Goal: Transaction & Acquisition: Purchase product/service

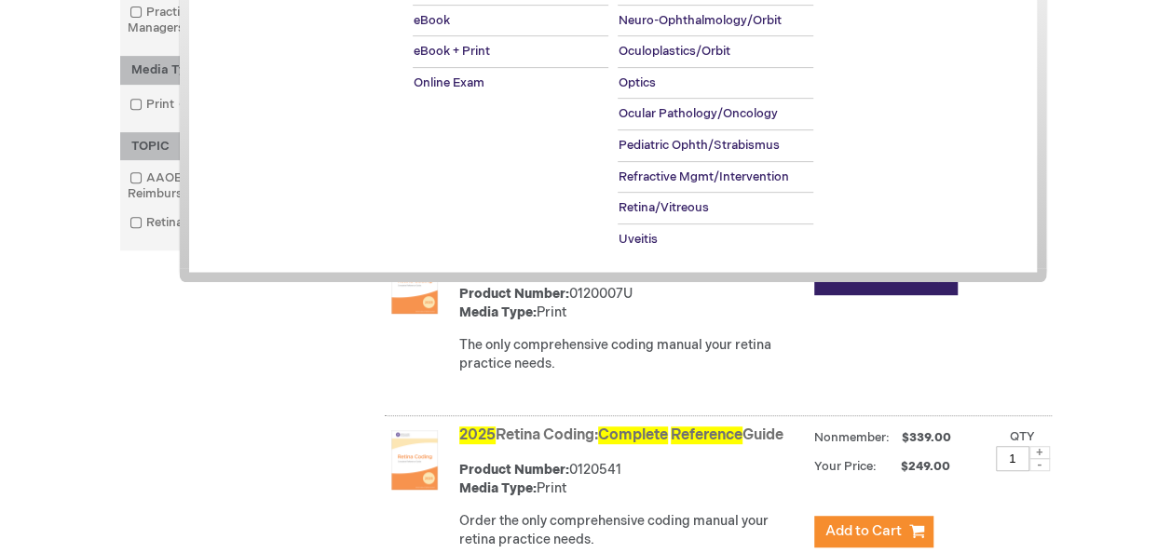
scroll to position [352, 0]
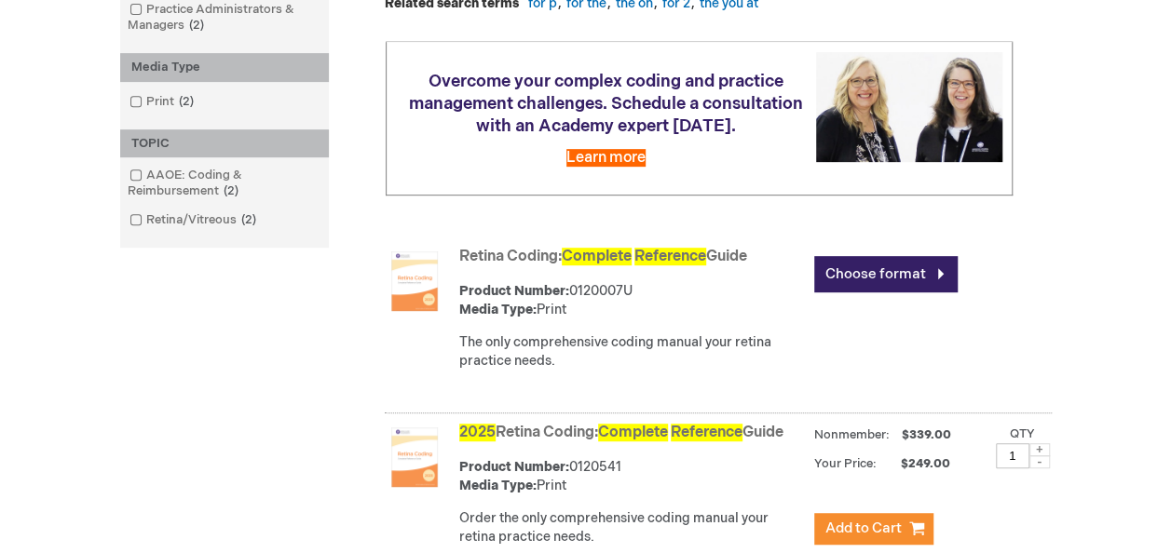
click at [57, 363] on div "[PERSON_NAME] Log Out Search My Cart CLOSE RECENTLY ADDED ITEM(S) Close There a…" at bounding box center [585, 280] width 1171 height 1265
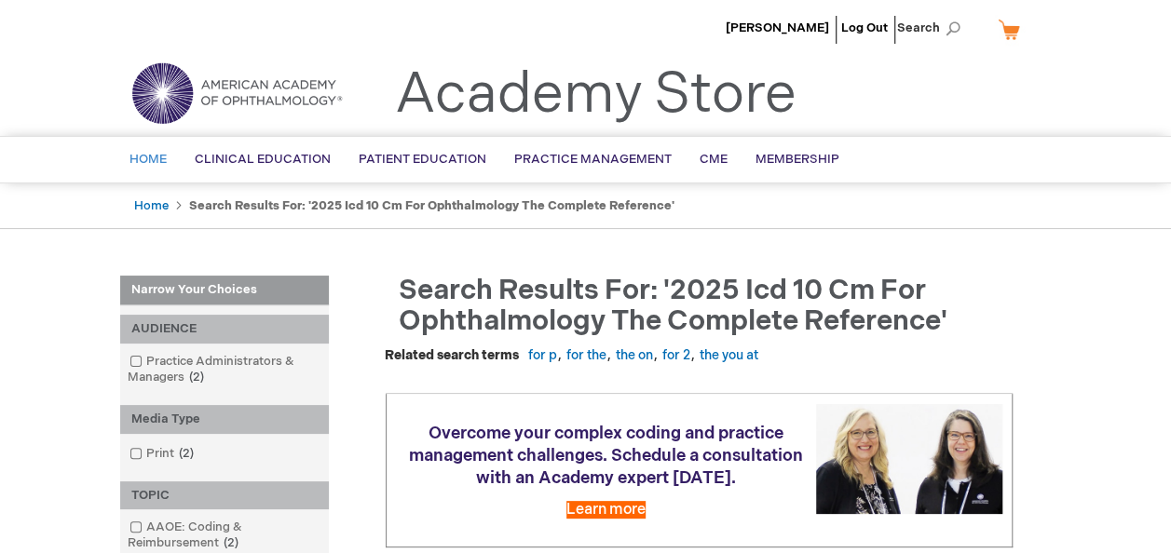
click at [151, 162] on span "Home" at bounding box center [148, 159] width 37 height 15
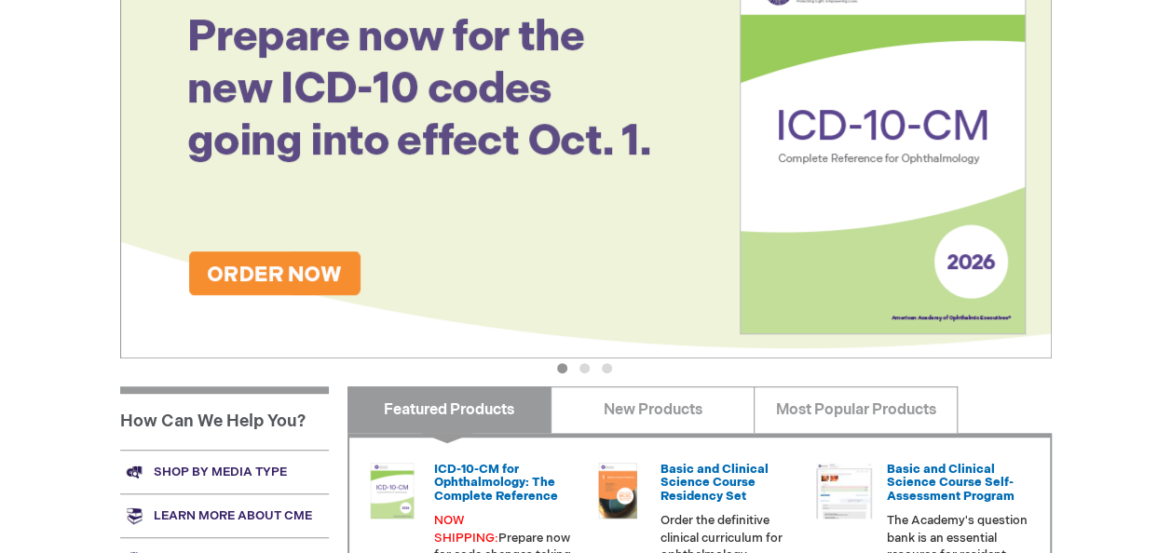
scroll to position [590, 0]
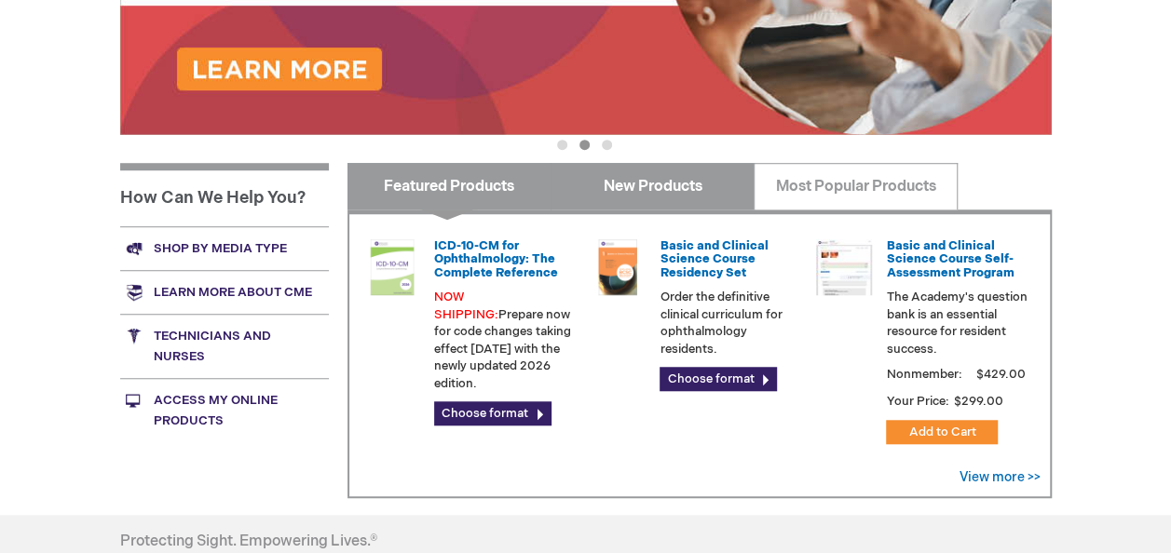
click at [568, 183] on link "New Products" at bounding box center [653, 186] width 204 height 47
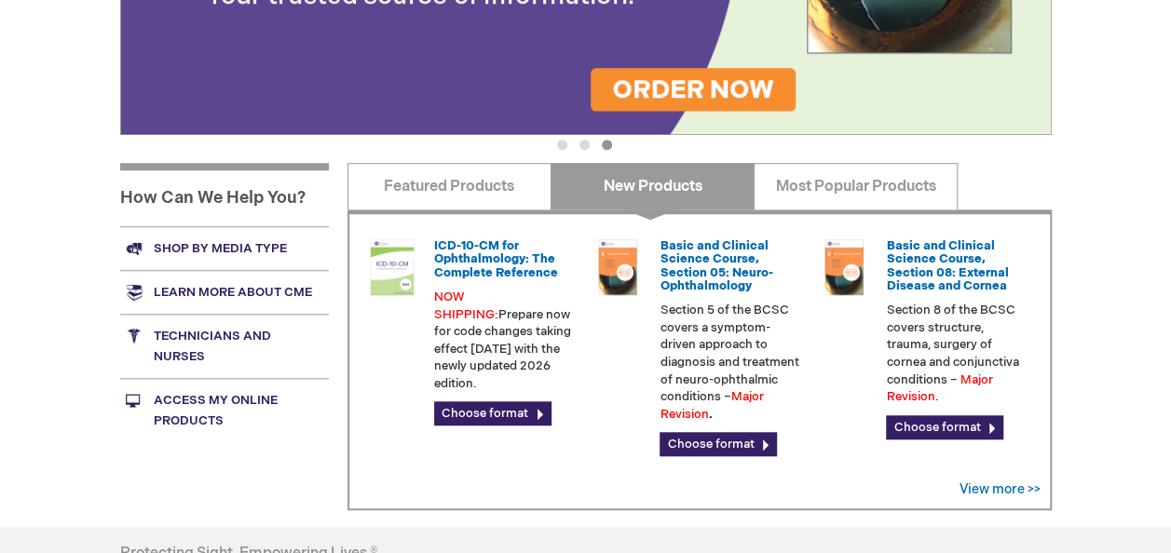
scroll to position [585, 0]
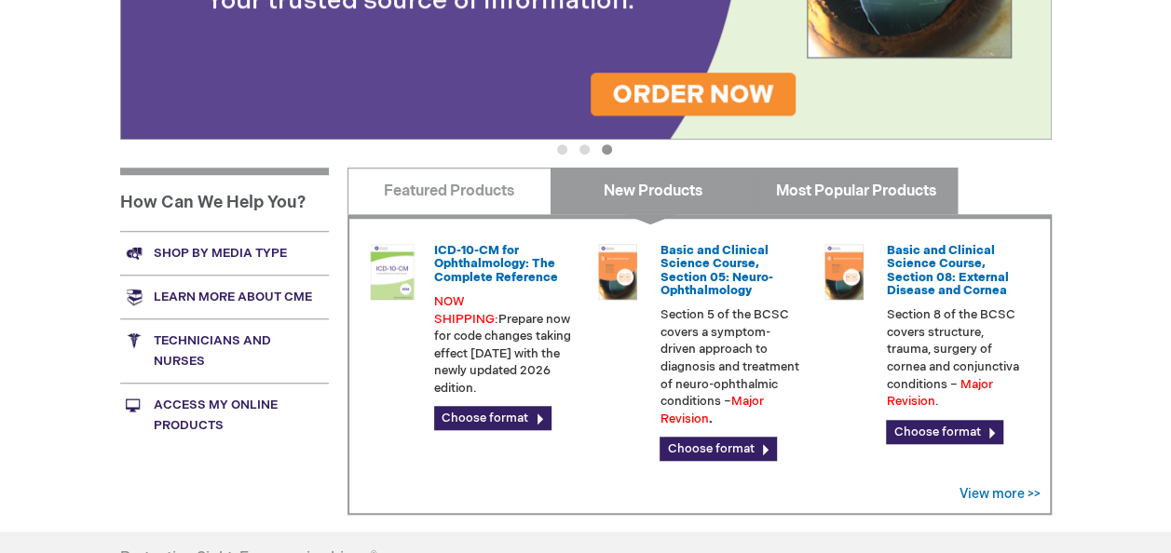
click at [858, 192] on link "Most Popular Products" at bounding box center [856, 191] width 204 height 47
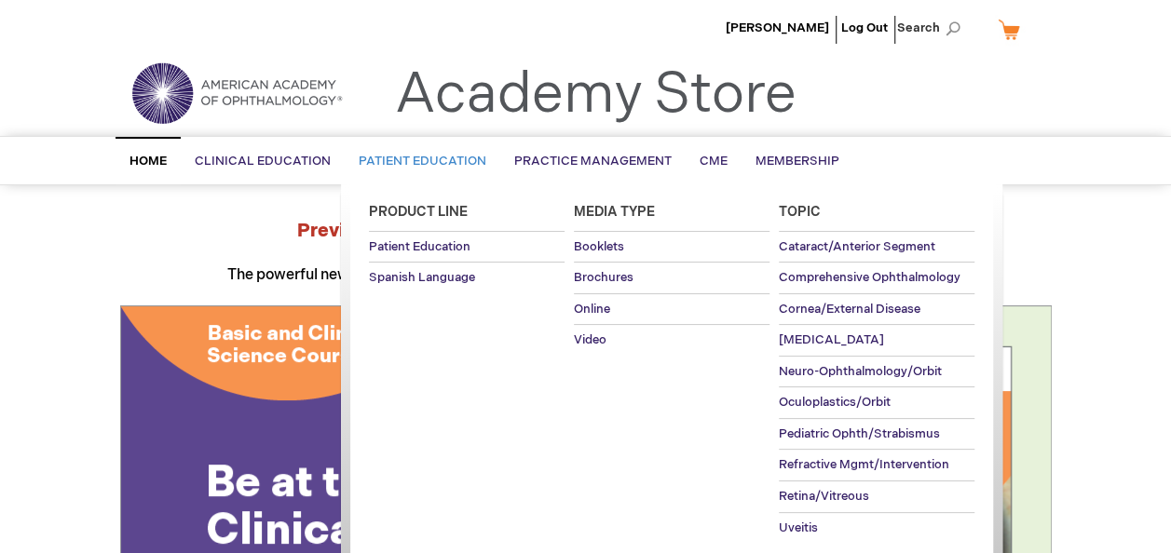
scroll to position [41, 0]
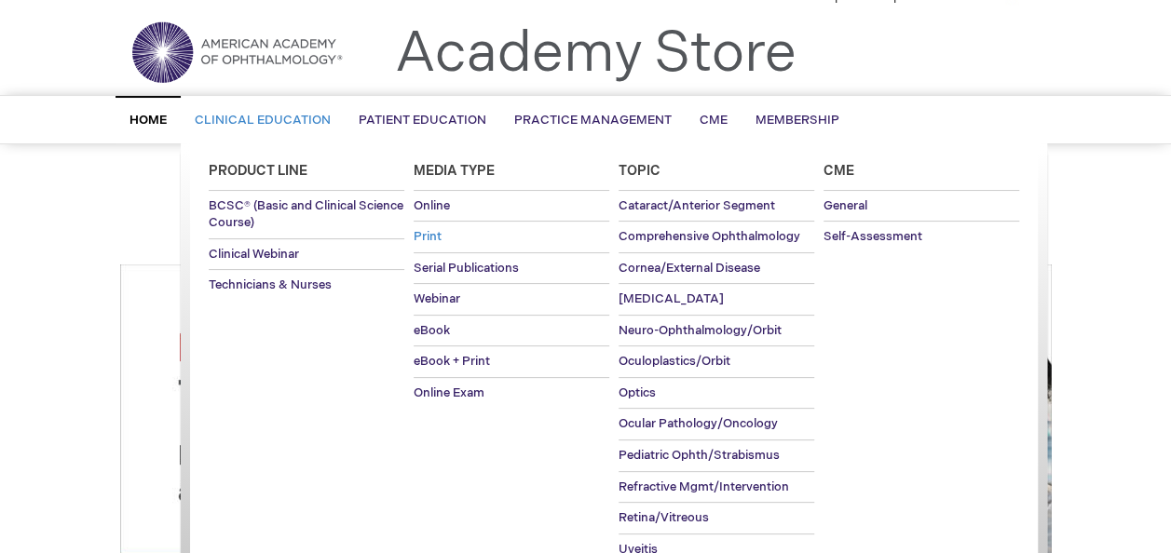
click at [442, 235] on link "Print" at bounding box center [512, 237] width 196 height 31
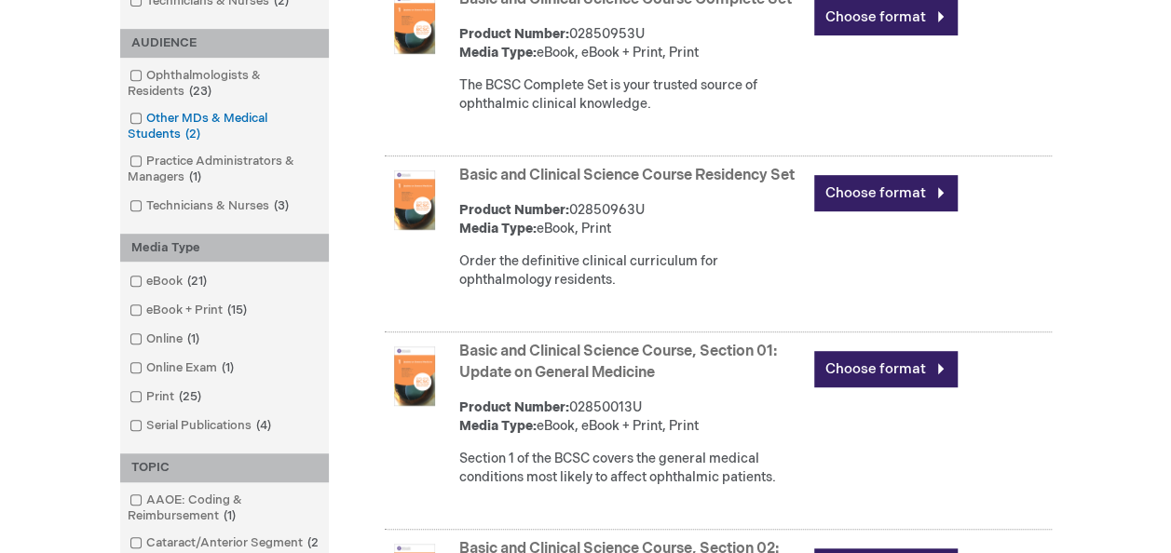
scroll to position [466, 0]
